Goal: Task Accomplishment & Management: Use online tool/utility

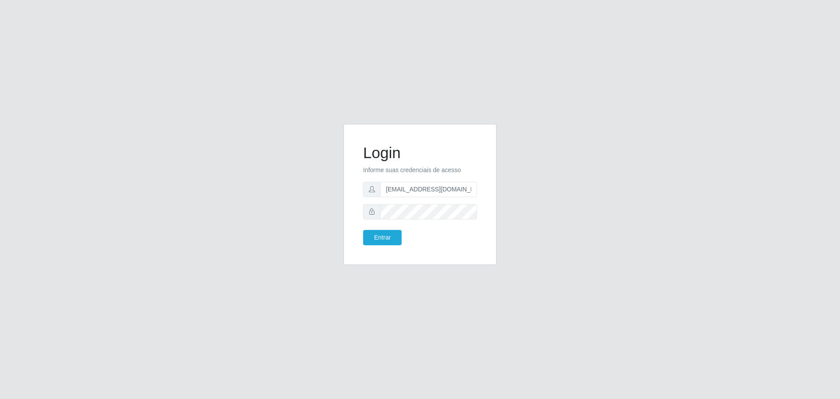
click at [363, 230] on button "Entrar" at bounding box center [382, 237] width 39 height 15
click at [378, 240] on button "Entrar" at bounding box center [382, 237] width 39 height 15
click at [363, 230] on button "Entrar" at bounding box center [382, 237] width 39 height 15
click at [385, 234] on button "Entrar" at bounding box center [382, 237] width 39 height 15
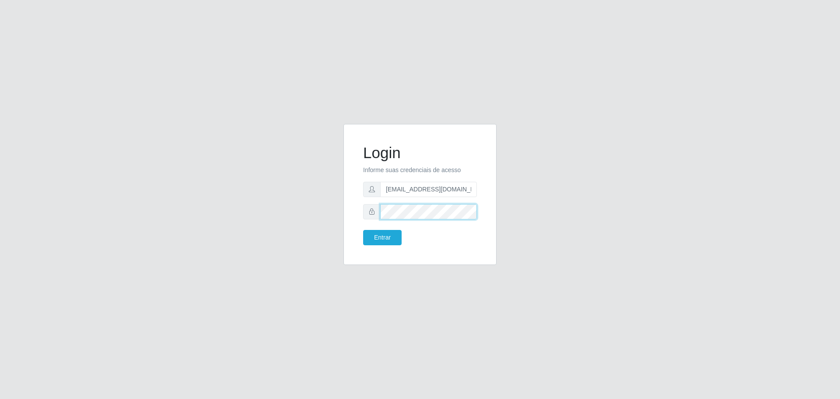
click at [363, 230] on button "Entrar" at bounding box center [382, 237] width 39 height 15
click at [385, 238] on button "Entrar" at bounding box center [382, 237] width 39 height 15
type input "[EMAIL_ADDRESS][DOMAIN_NAME]"
click at [363, 230] on button "Entrar" at bounding box center [382, 237] width 39 height 15
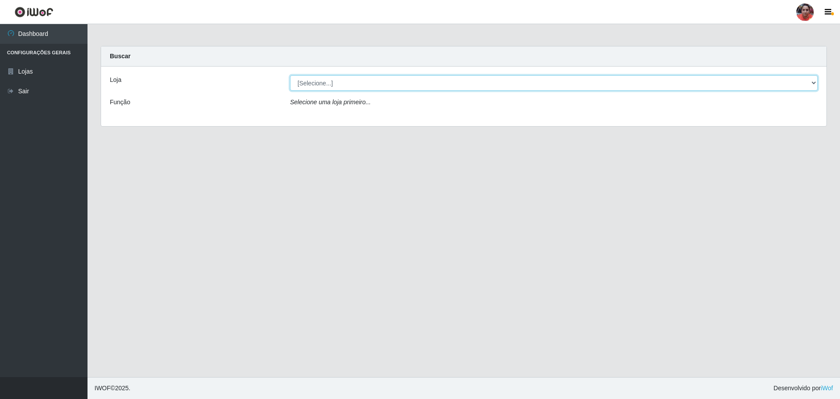
drag, startPoint x: 689, startPoint y: 82, endPoint x: 683, endPoint y: 87, distance: 7.8
click at [689, 82] on select "[Selecione...] Mar Vermelho - Loja 05" at bounding box center [554, 82] width 528 height 15
select select "252"
click at [290, 75] on select "[Selecione...] Mar Vermelho - Loja 05" at bounding box center [554, 82] width 528 height 15
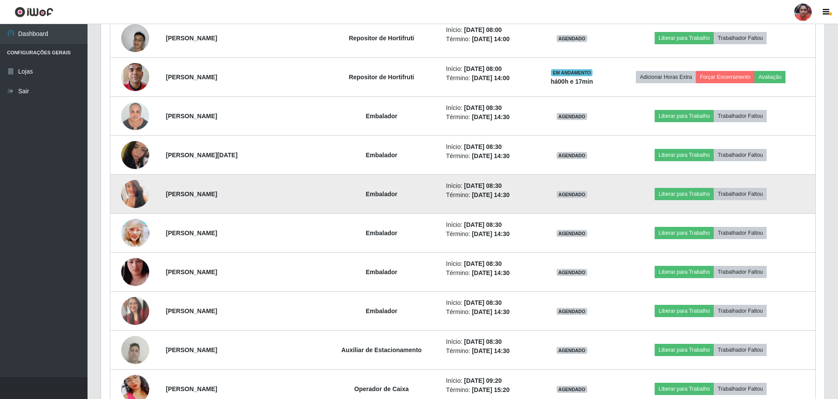
scroll to position [788, 0]
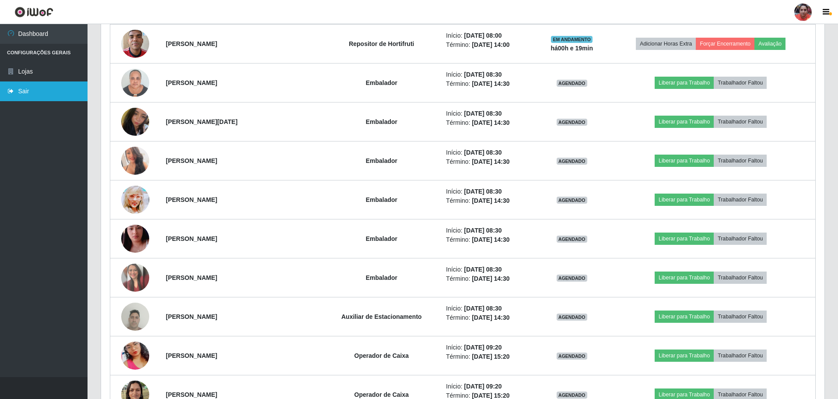
click at [43, 100] on link "Sair" at bounding box center [44, 91] width 88 height 20
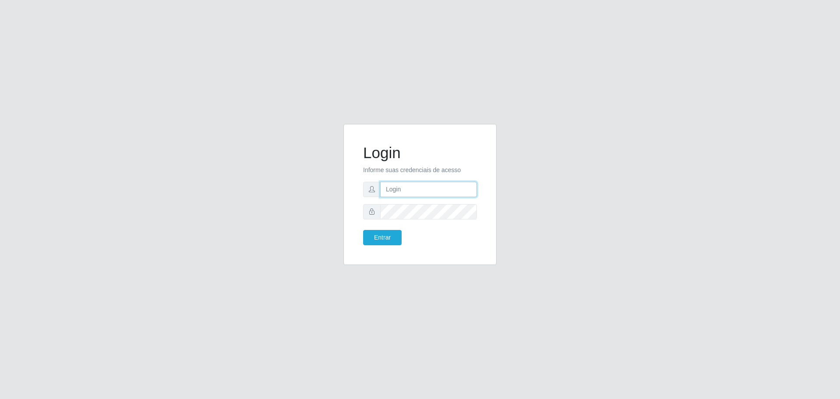
type input "[EMAIL_ADDRESS][DOMAIN_NAME]"
click at [390, 239] on button "Entrar" at bounding box center [382, 237] width 39 height 15
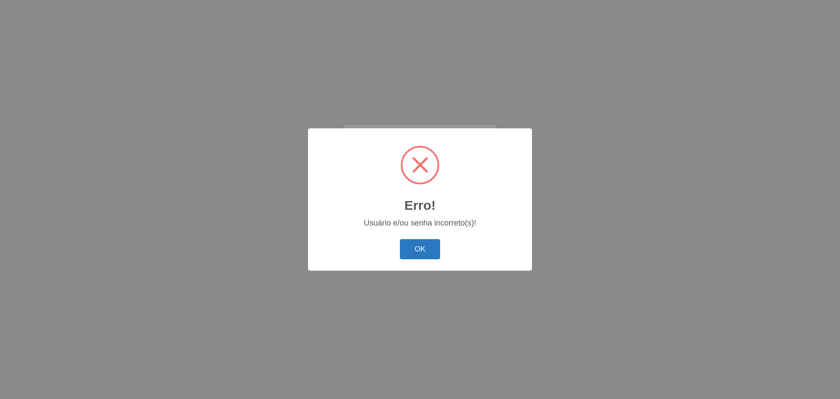
click at [408, 252] on button "OK" at bounding box center [420, 249] width 41 height 21
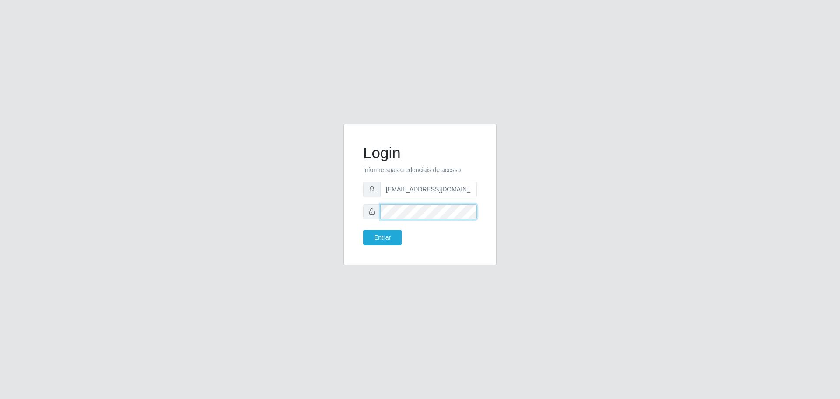
click at [363, 230] on button "Entrar" at bounding box center [382, 237] width 39 height 15
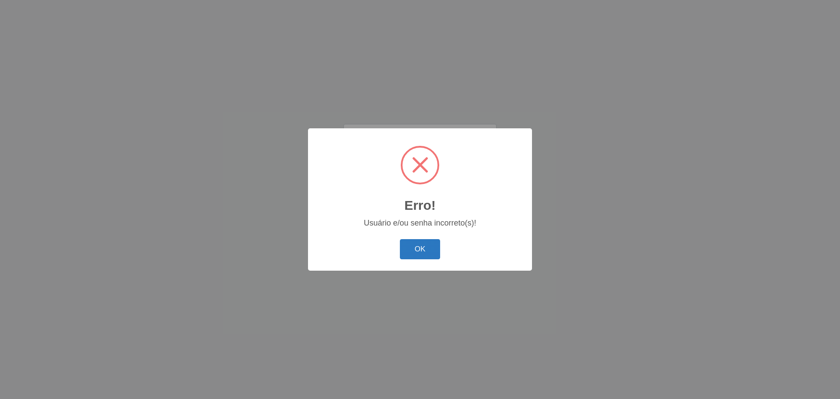
drag, startPoint x: 421, startPoint y: 251, endPoint x: 421, endPoint y: 228, distance: 23.2
click at [421, 250] on button "OK" at bounding box center [420, 249] width 41 height 21
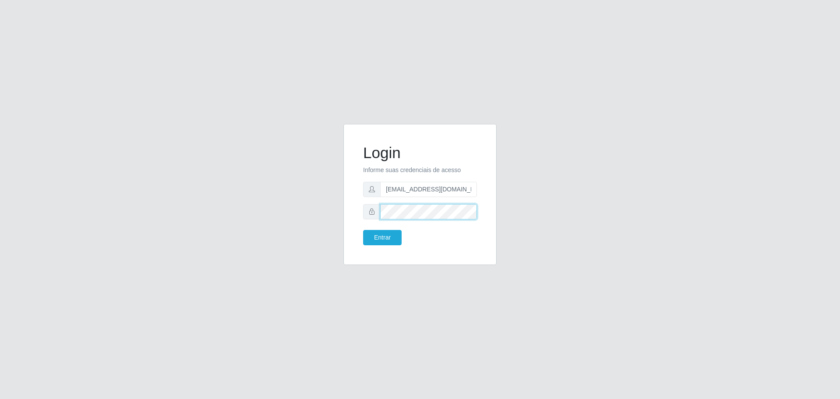
click at [363, 230] on button "Entrar" at bounding box center [382, 237] width 39 height 15
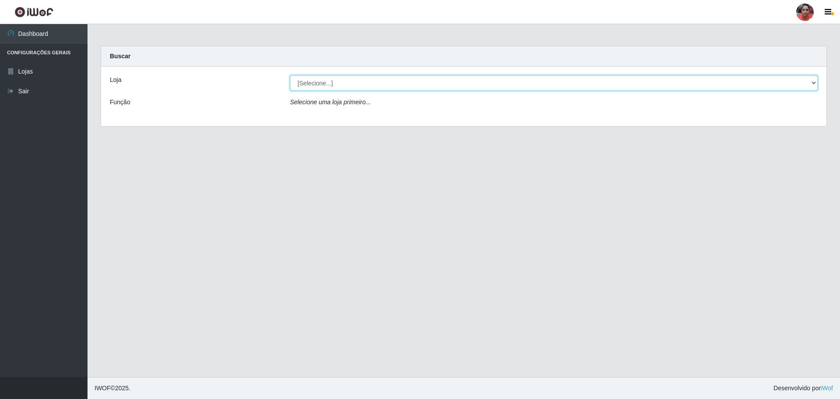
drag, startPoint x: 695, startPoint y: 78, endPoint x: 697, endPoint y: 87, distance: 9.6
click at [695, 78] on select "[Selecione...] Mar Vermelho - Loja 05" at bounding box center [554, 82] width 528 height 15
select select "252"
click at [290, 75] on select "[Selecione...] Mar Vermelho - Loja 05" at bounding box center [554, 82] width 528 height 15
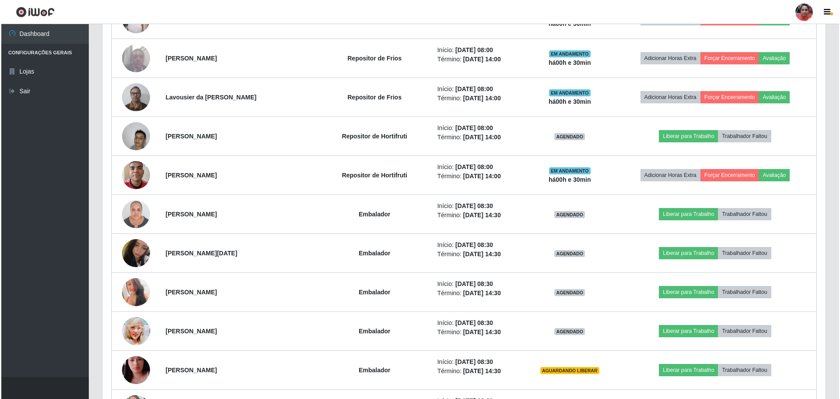
scroll to position [744, 0]
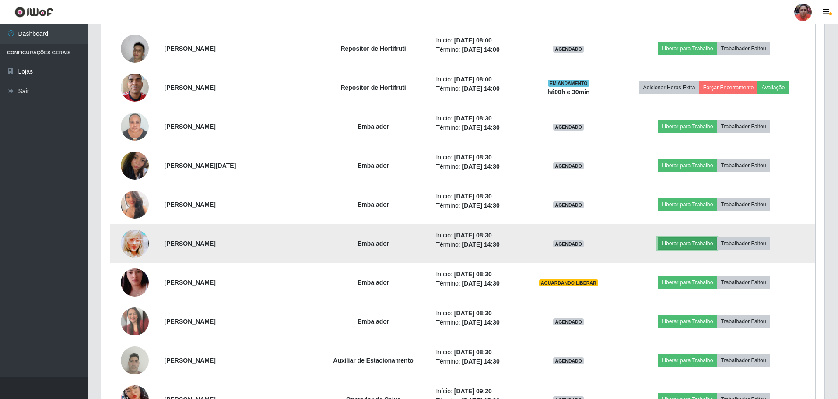
click at [671, 241] on button "Liberar para Trabalho" at bounding box center [687, 243] width 59 height 12
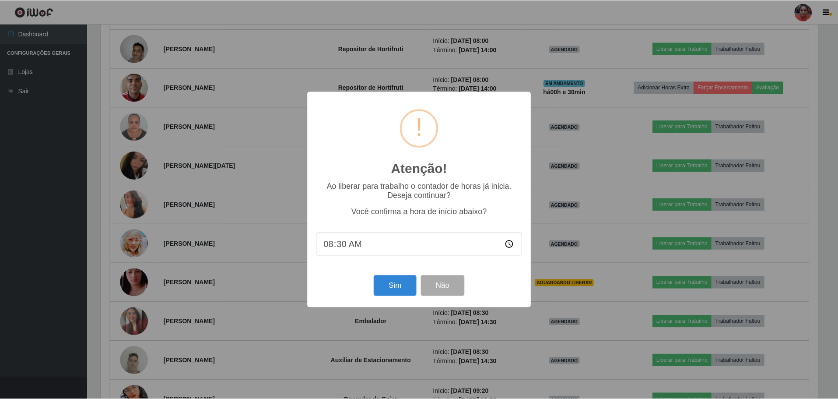
scroll to position [182, 719]
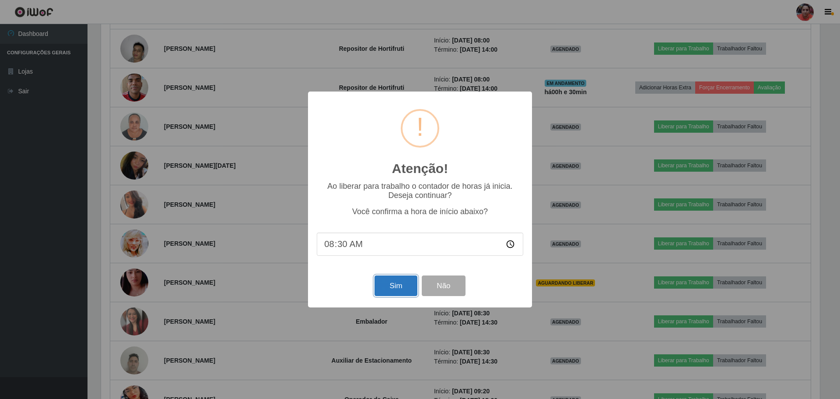
click at [402, 282] on button "Sim" at bounding box center [396, 285] width 42 height 21
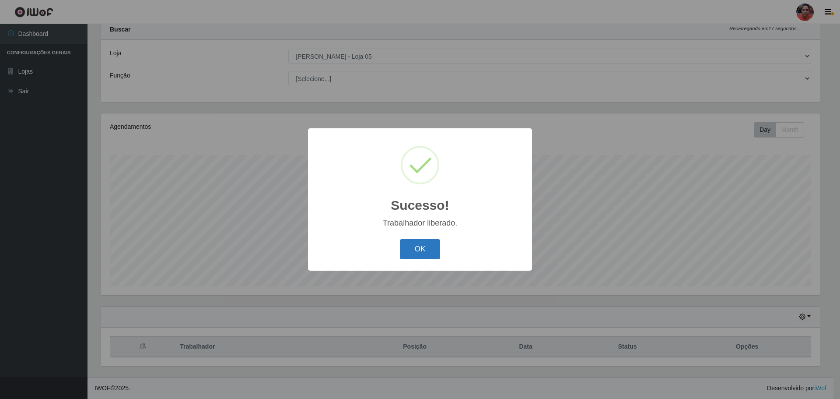
click at [413, 254] on button "OK" at bounding box center [420, 249] width 41 height 21
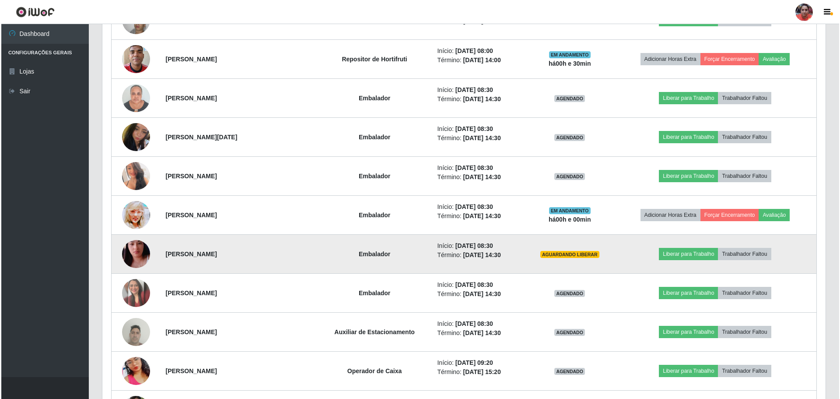
scroll to position [815, 0]
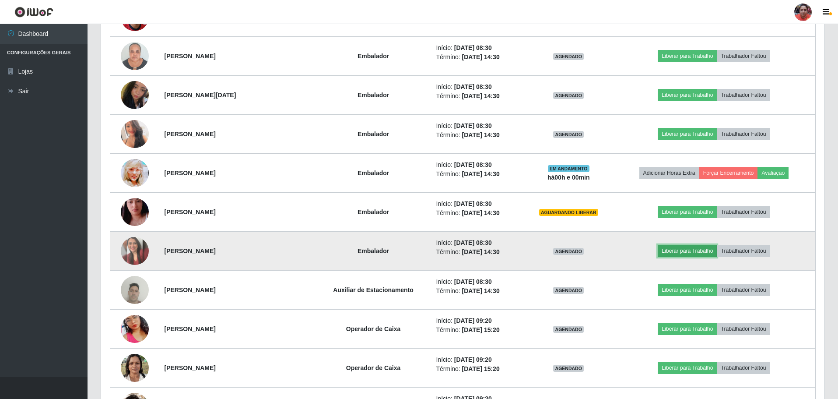
click at [677, 253] on button "Liberar para Trabalho" at bounding box center [687, 251] width 59 height 12
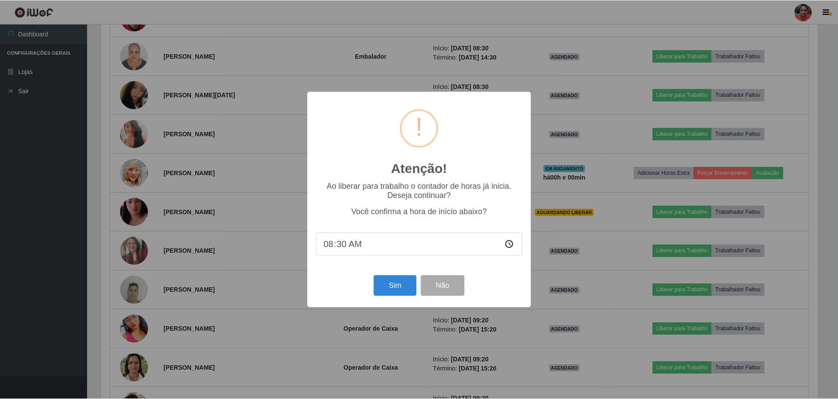
scroll to position [182, 719]
click at [383, 289] on button "Sim" at bounding box center [396, 285] width 42 height 21
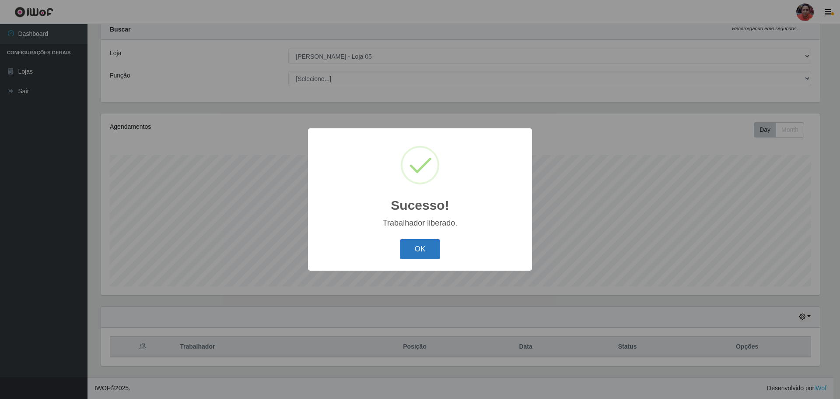
click at [412, 249] on button "OK" at bounding box center [420, 249] width 41 height 21
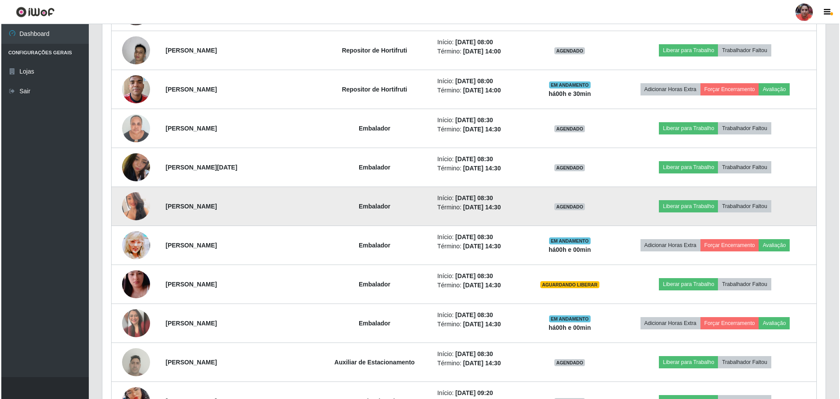
scroll to position [727, 0]
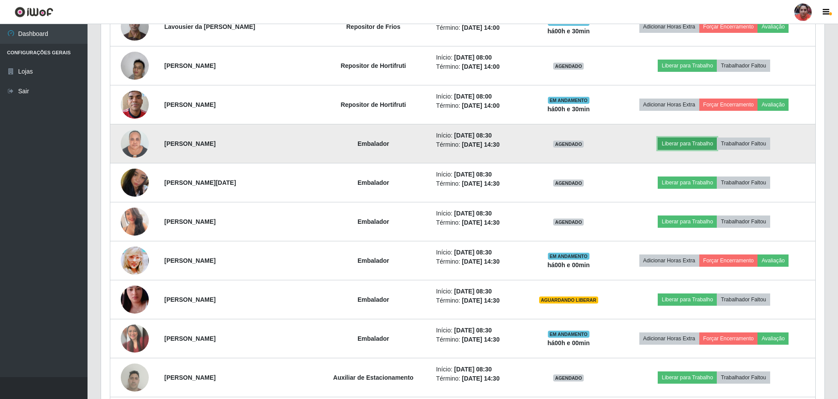
click at [680, 143] on button "Liberar para Trabalho" at bounding box center [687, 143] width 59 height 12
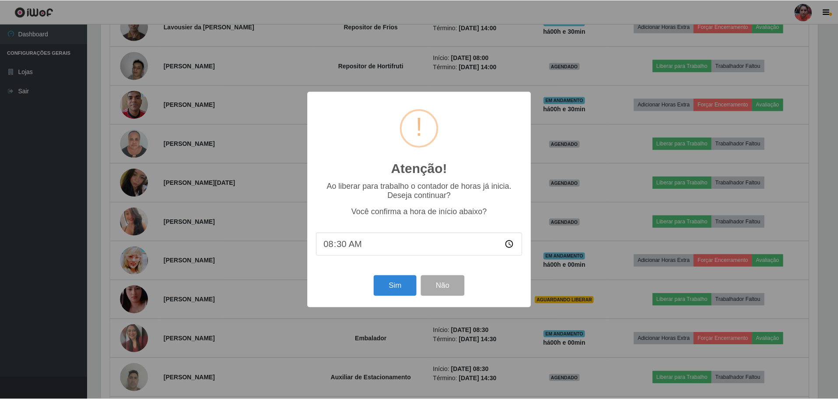
scroll to position [182, 719]
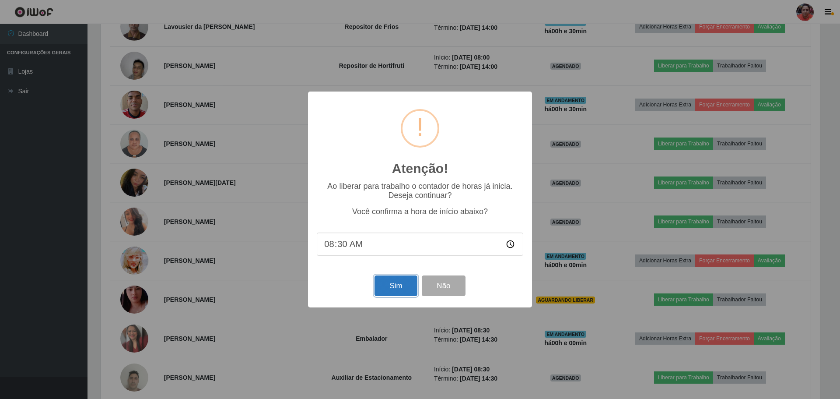
click at [403, 283] on button "Sim" at bounding box center [396, 285] width 42 height 21
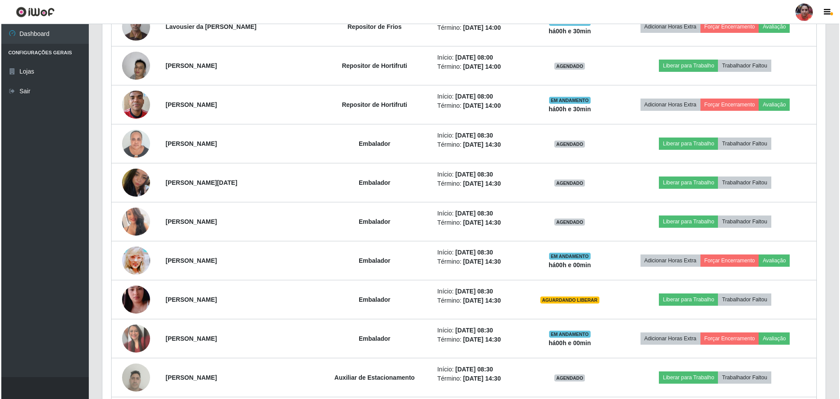
scroll to position [0, 0]
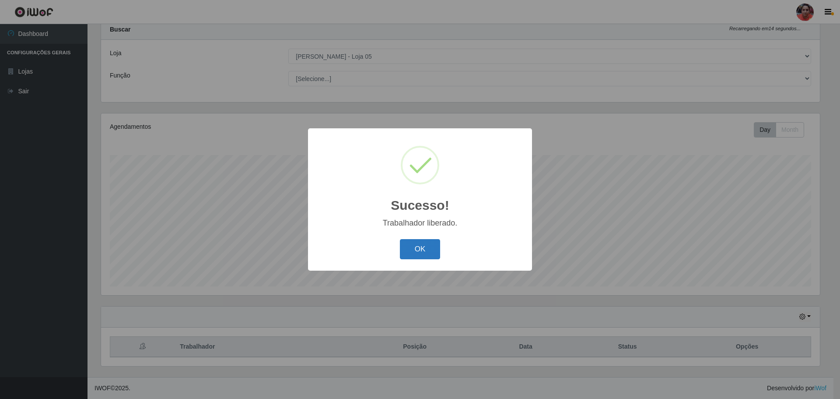
click at [414, 249] on button "OK" at bounding box center [420, 249] width 41 height 21
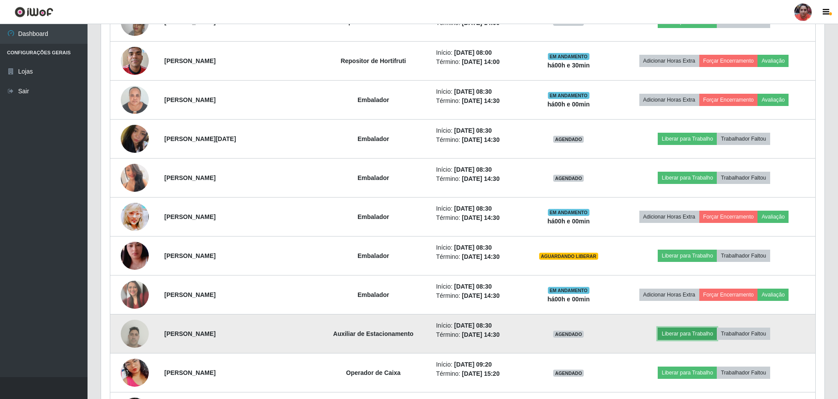
click at [683, 333] on button "Liberar para Trabalho" at bounding box center [687, 333] width 59 height 12
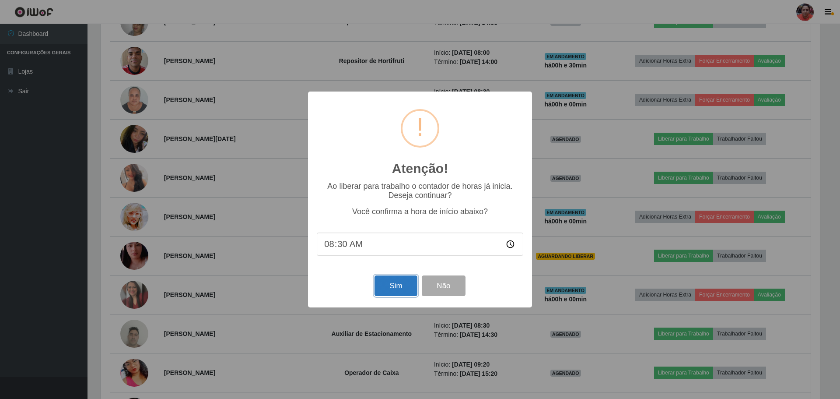
click at [377, 286] on button "Sim" at bounding box center [396, 285] width 42 height 21
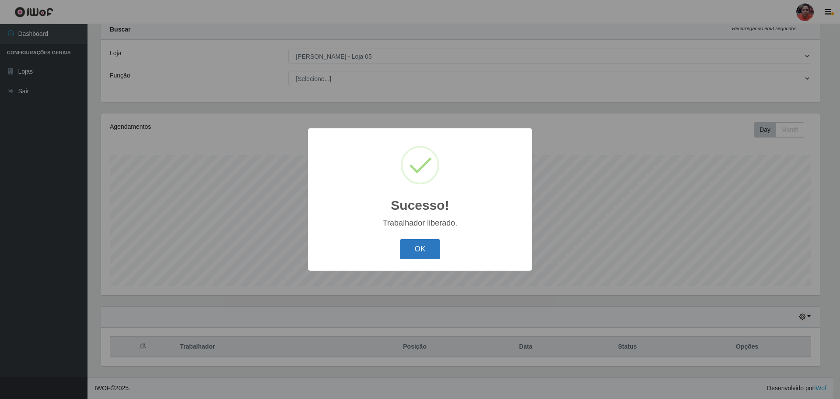
click at [408, 243] on button "OK" at bounding box center [420, 249] width 41 height 21
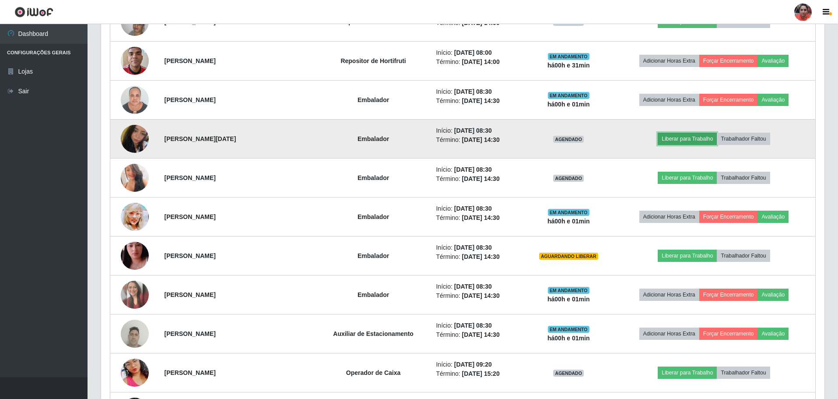
click at [674, 139] on button "Liberar para Trabalho" at bounding box center [687, 139] width 59 height 12
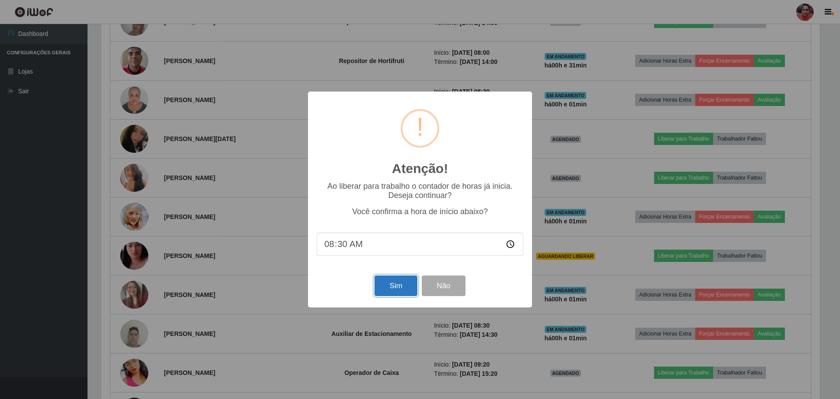
click at [390, 282] on button "Sim" at bounding box center [396, 285] width 42 height 21
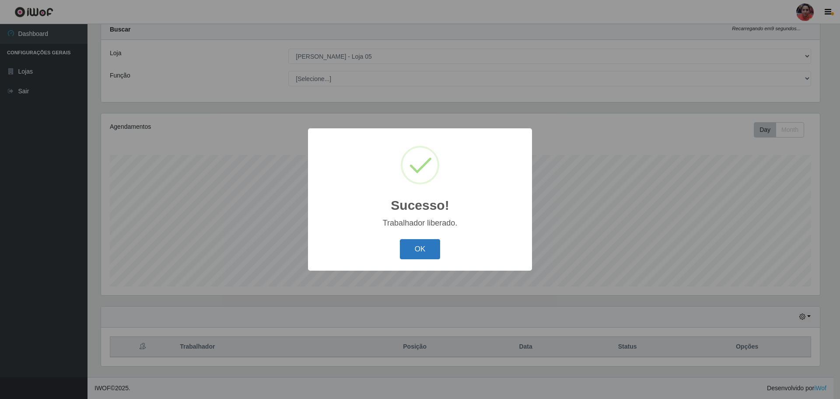
click at [416, 247] on button "OK" at bounding box center [420, 249] width 41 height 21
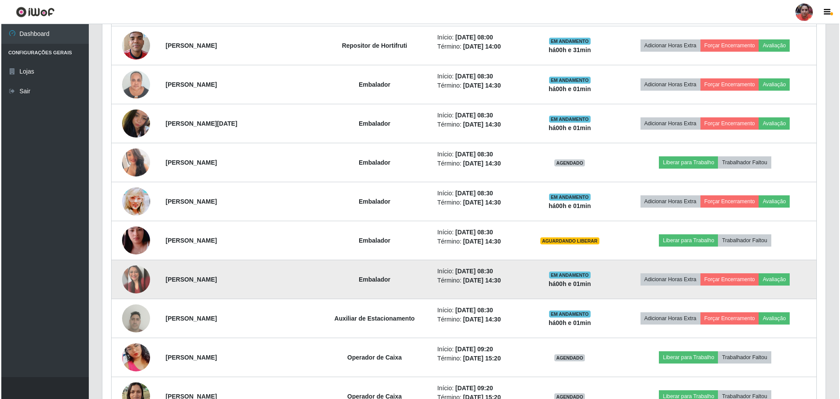
scroll to position [771, 0]
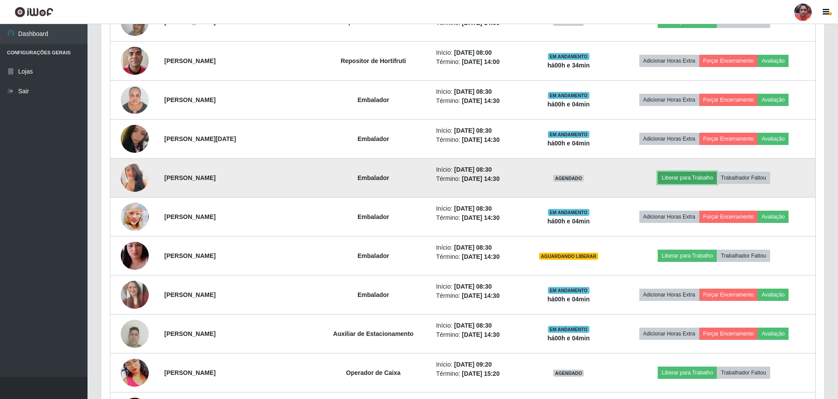
click at [678, 180] on button "Liberar para Trabalho" at bounding box center [687, 178] width 59 height 12
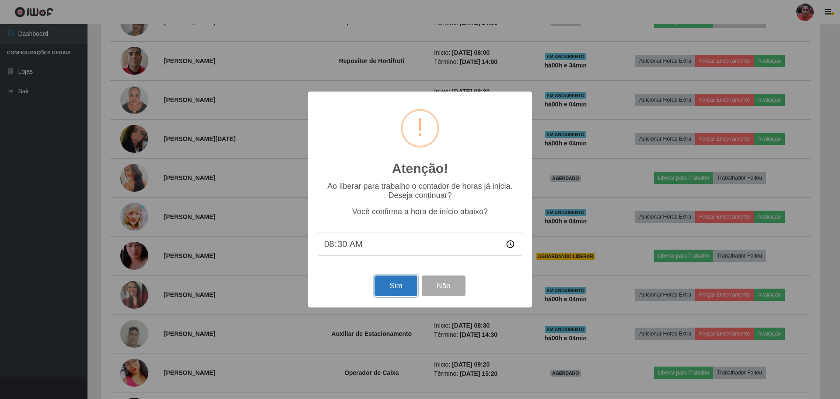
click at [400, 288] on button "Sim" at bounding box center [396, 285] width 42 height 21
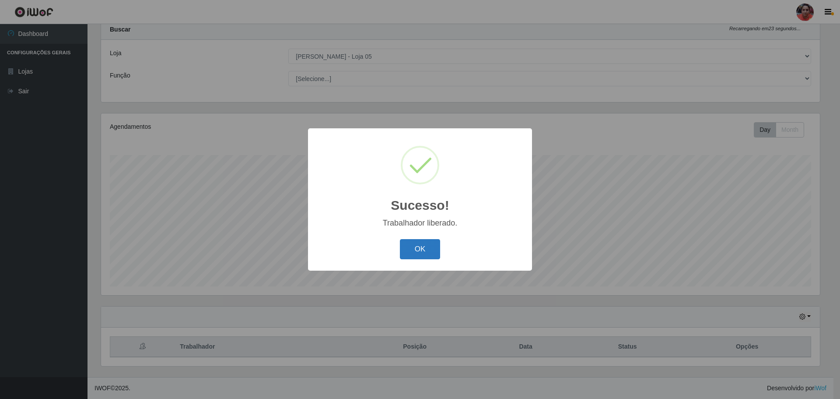
click at [415, 242] on button "OK" at bounding box center [420, 249] width 41 height 21
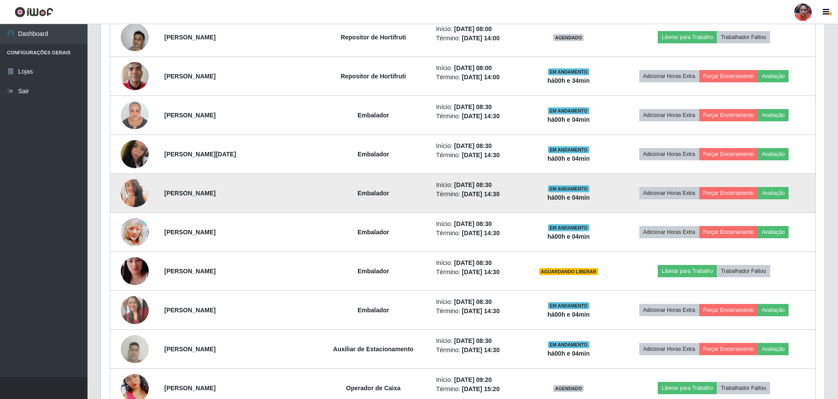
scroll to position [771, 0]
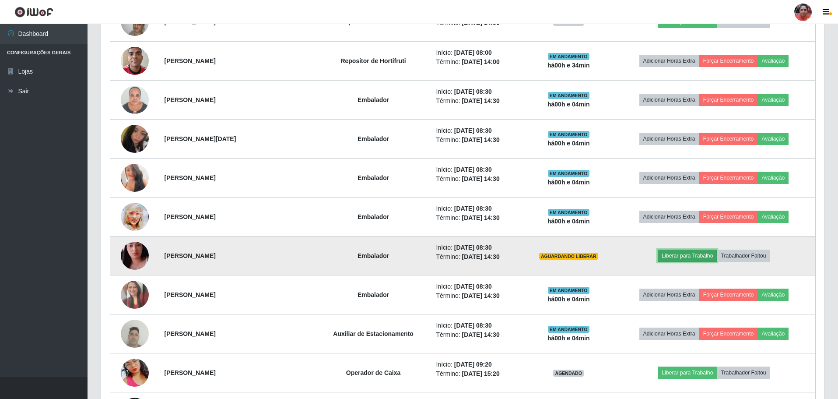
click at [685, 257] on button "Liberar para Trabalho" at bounding box center [687, 256] width 59 height 12
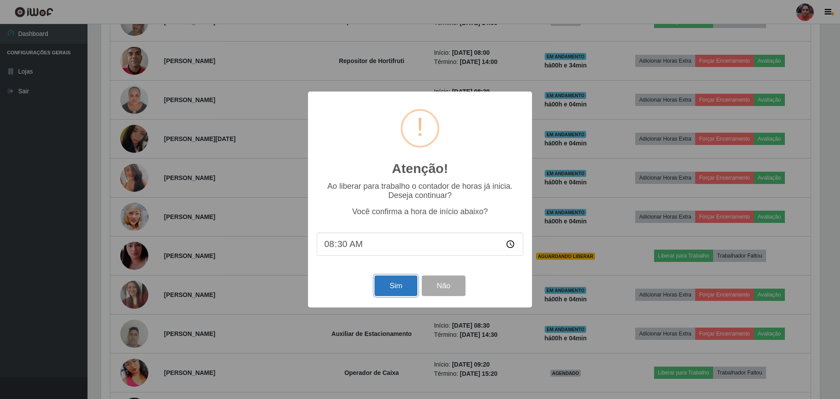
click at [383, 284] on button "Sim" at bounding box center [396, 285] width 42 height 21
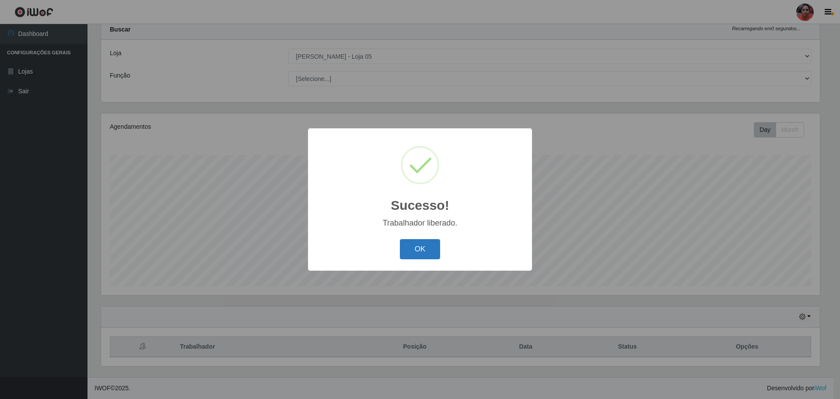
click at [422, 245] on button "OK" at bounding box center [420, 249] width 41 height 21
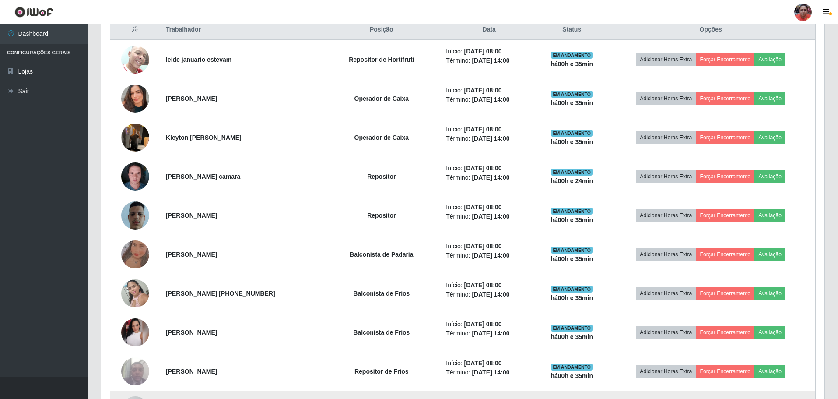
scroll to position [289, 0]
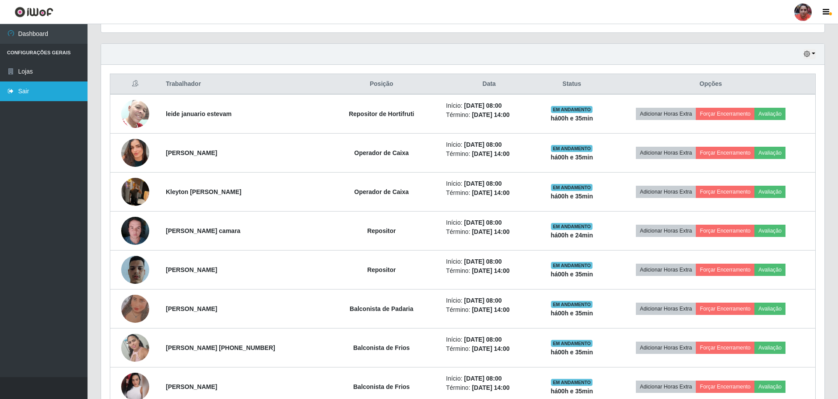
click at [59, 86] on link "Sair" at bounding box center [44, 91] width 88 height 20
